Goal: Transaction & Acquisition: Subscribe to service/newsletter

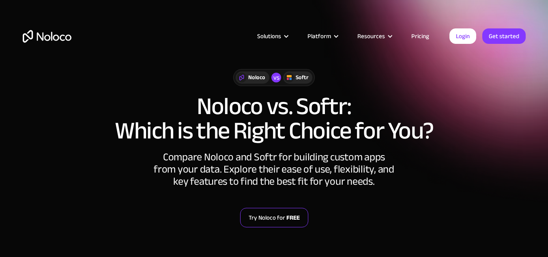
click at [270, 217] on link "Try Noloco for FREE" at bounding box center [274, 217] width 68 height 19
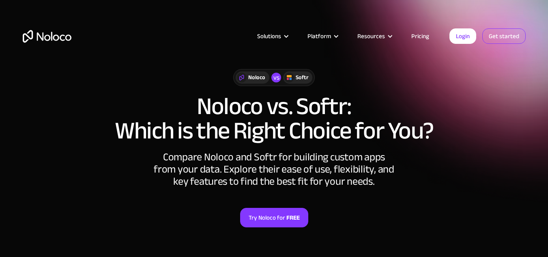
click at [497, 38] on link "Get started" at bounding box center [503, 35] width 43 height 15
